Goal: Transaction & Acquisition: Purchase product/service

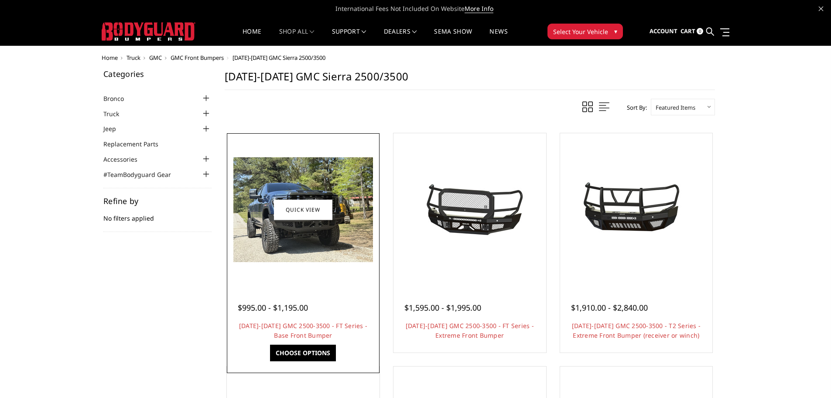
click at [285, 165] on img at bounding box center [303, 209] width 140 height 105
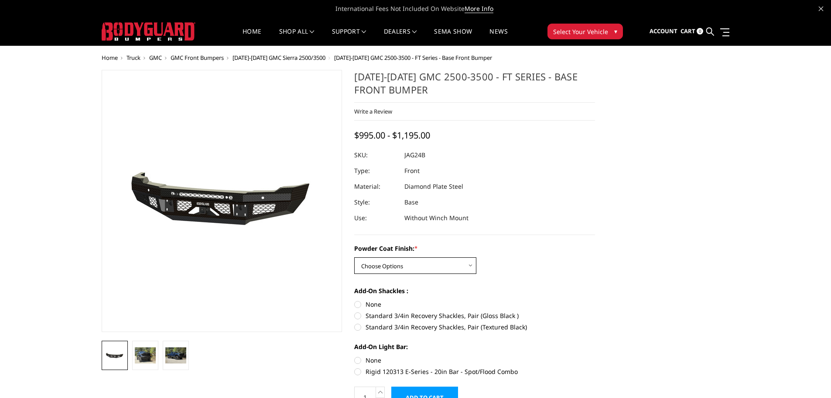
drag, startPoint x: 411, startPoint y: 261, endPoint x: 431, endPoint y: 273, distance: 23.5
click at [411, 262] on select "Choose Options Bare Metal Gloss Black Powder Coat Textured Black Powder Coat" at bounding box center [415, 265] width 122 height 17
select select "3388"
click at [354, 257] on select "Choose Options Bare Metal Gloss Black Powder Coat Textured Black Powder Coat" at bounding box center [415, 265] width 122 height 17
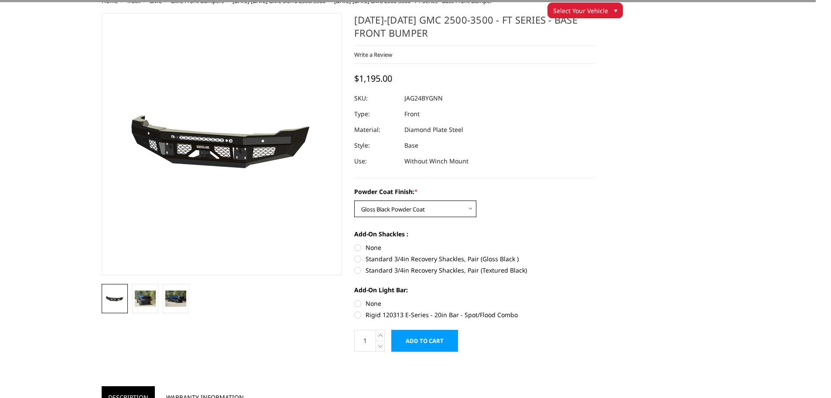
scroll to position [44, 0]
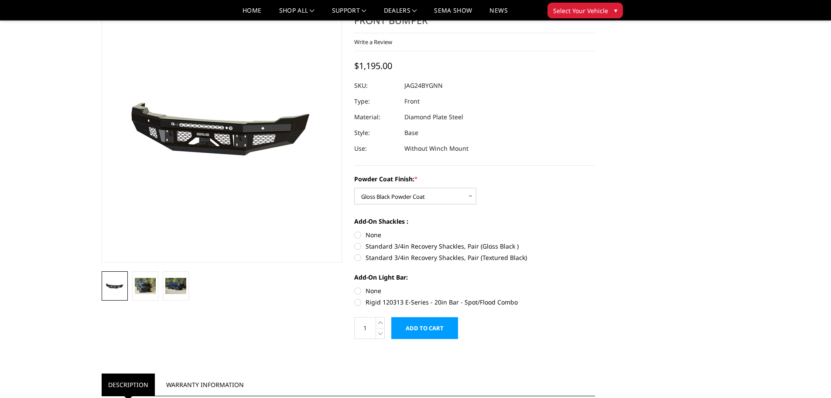
click at [372, 246] on label "Standard 3/4in Recovery Shackles, Pair (Gloss Black )" at bounding box center [474, 245] width 241 height 9
click at [595, 230] on input "Standard 3/4in Recovery Shackles, Pair (Gloss Black )" at bounding box center [595, 230] width 0 height 0
radio input "true"
click at [368, 243] on label "Standard 3/4in Recovery Shackles, Pair (Gloss Black )" at bounding box center [474, 245] width 241 height 9
click at [595, 230] on input "Standard 3/4in Recovery Shackles, Pair (Gloss Black )" at bounding box center [595, 230] width 0 height 0
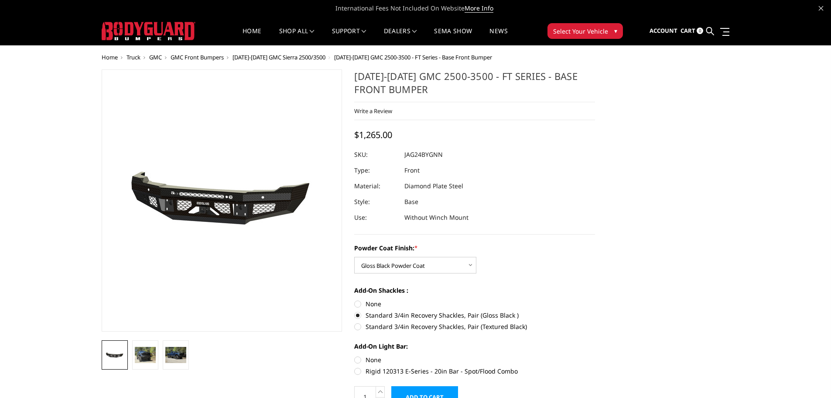
scroll to position [0, 0]
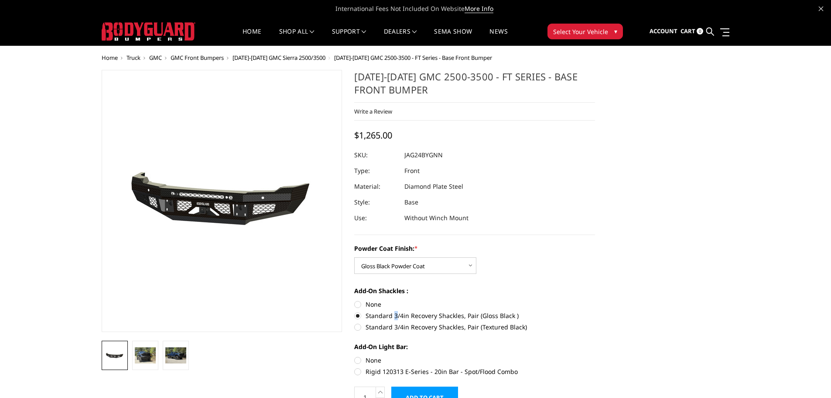
click at [395, 319] on label "Standard 3/4in Recovery Shackles, Pair (Gloss Black )" at bounding box center [474, 315] width 241 height 9
click at [362, 302] on label "None" at bounding box center [474, 303] width 241 height 9
click at [355, 300] on input "None" at bounding box center [354, 299] width 0 height 0
radio input "true"
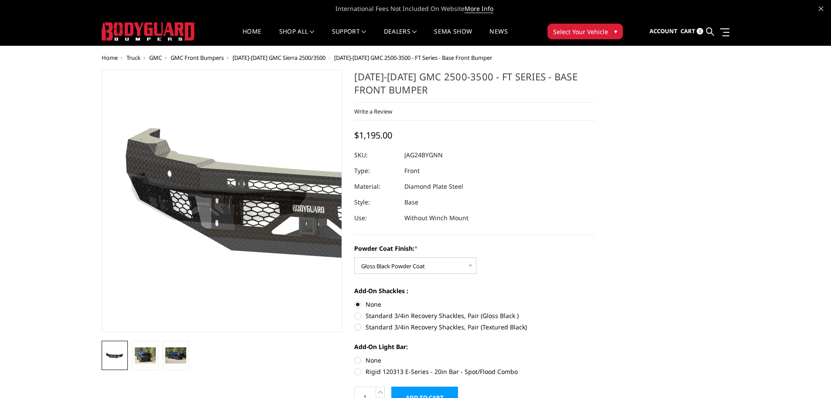
drag, startPoint x: 8, startPoint y: 253, endPoint x: 0, endPoint y: 220, distance: 34.5
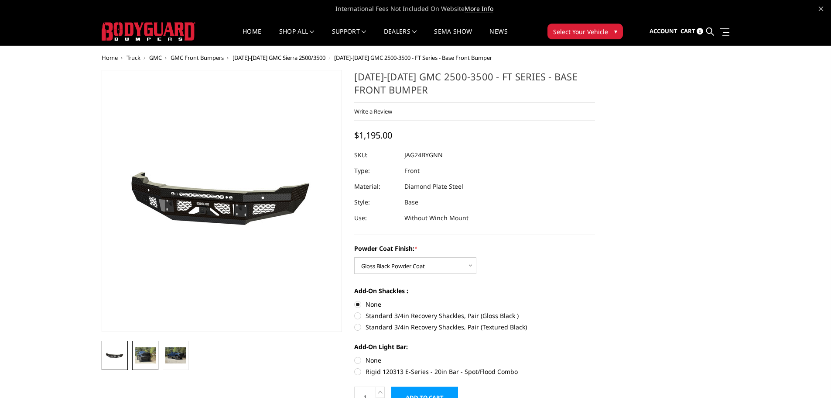
drag, startPoint x: 0, startPoint y: 220, endPoint x: 143, endPoint y: 362, distance: 202.1
click at [144, 362] on img at bounding box center [145, 355] width 21 height 16
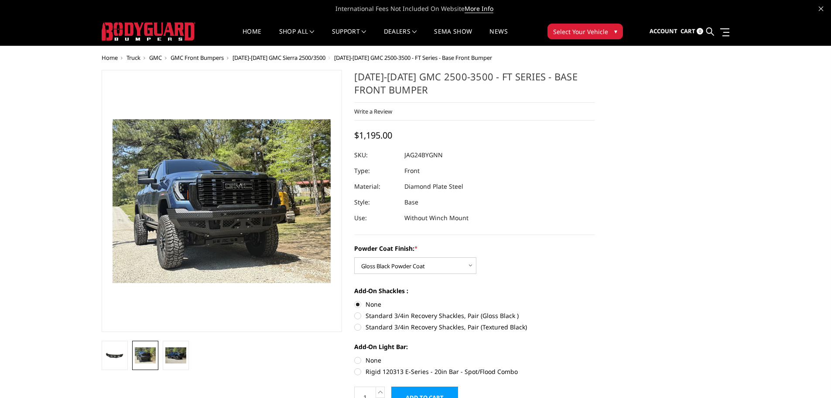
click at [145, 359] on img at bounding box center [145, 355] width 21 height 16
click at [185, 362] on img at bounding box center [175, 355] width 21 height 16
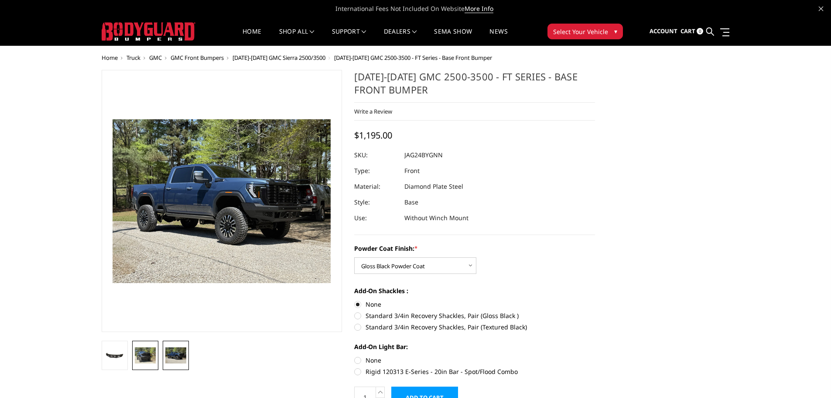
drag, startPoint x: 162, startPoint y: 356, endPoint x: 158, endPoint y: 355, distance: 4.4
click at [160, 356] on ul at bounding box center [222, 354] width 245 height 29
click at [152, 354] on img at bounding box center [145, 355] width 21 height 16
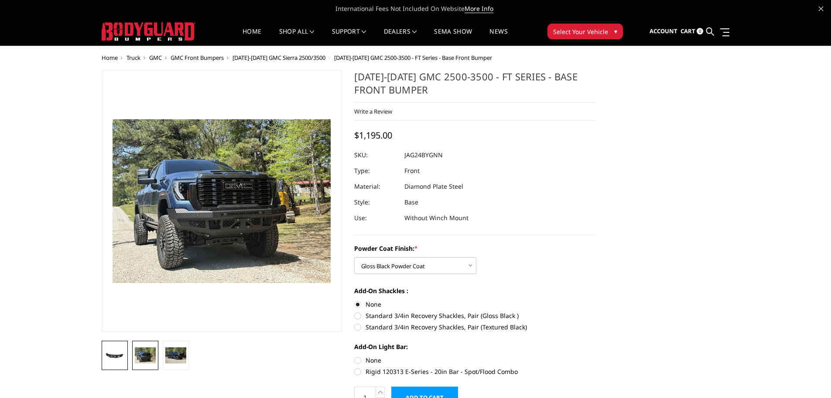
click at [120, 352] on img at bounding box center [114, 355] width 21 height 10
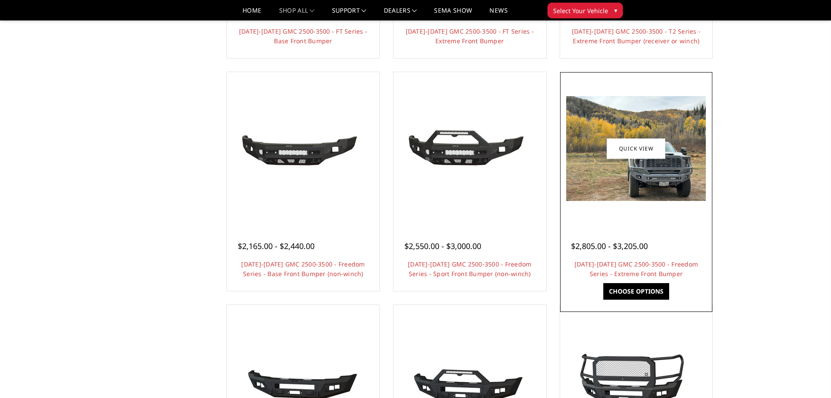
scroll to position [262, 0]
